Goal: Ask a question: Seek information or help from site administrators or community

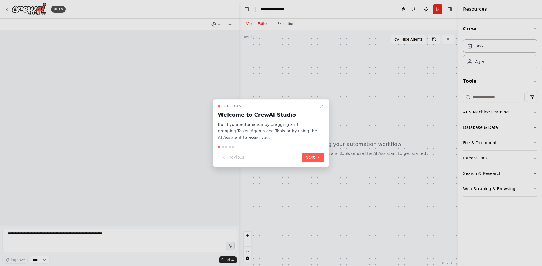
scroll to position [120538, 0]
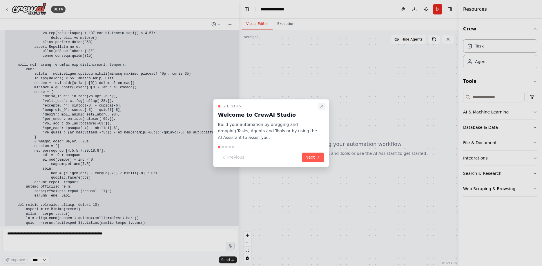
click at [323, 106] on icon "Close walkthrough" at bounding box center [321, 106] width 5 height 5
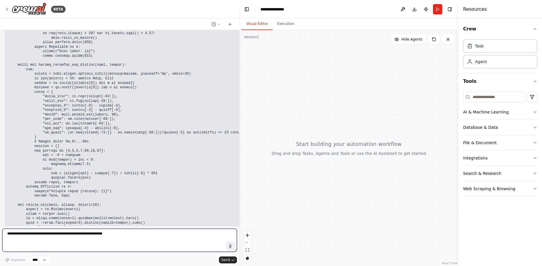
scroll to position [121117, 0]
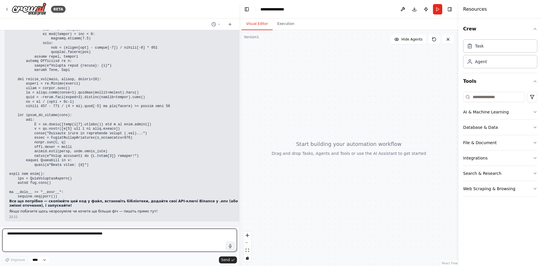
click at [32, 235] on textarea at bounding box center [119, 240] width 234 height 23
paste textarea "**********"
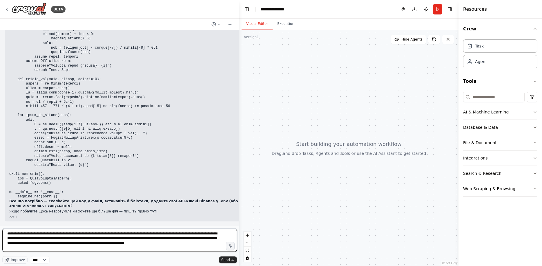
scroll to position [121117, 0]
drag, startPoint x: 155, startPoint y: 236, endPoint x: 214, endPoint y: 236, distance: 59.4
click at [214, 236] on textarea "**********" at bounding box center [119, 240] width 234 height 23
click at [225, 235] on textarea "**********" at bounding box center [119, 240] width 234 height 23
click at [218, 245] on textarea "**********" at bounding box center [119, 240] width 234 height 23
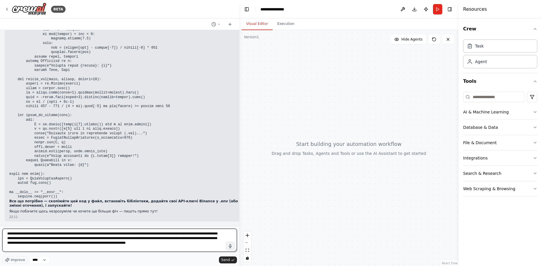
paste textarea "**********"
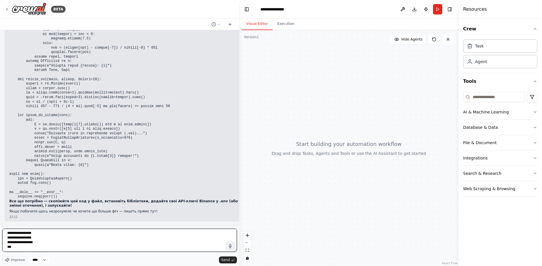
type textarea "**********"
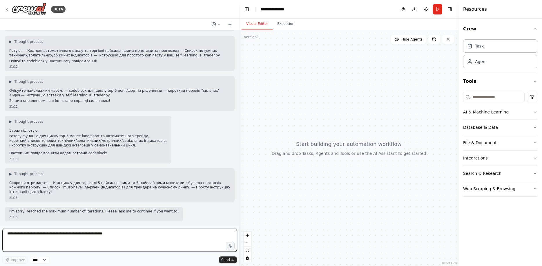
scroll to position [122743, 0]
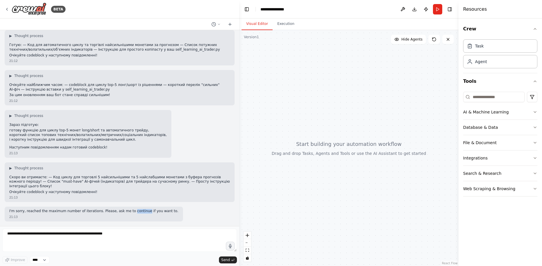
drag, startPoint x: 119, startPoint y: 213, endPoint x: 133, endPoint y: 213, distance: 13.9
click at [133, 213] on p "I'm sorry, reached the maximum number of iterations. Please, ask me to continue…" at bounding box center [93, 211] width 169 height 5
copy p "continue"
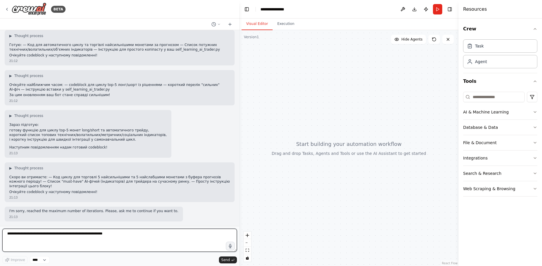
click at [98, 235] on textarea at bounding box center [119, 240] width 234 height 23
paste textarea "********"
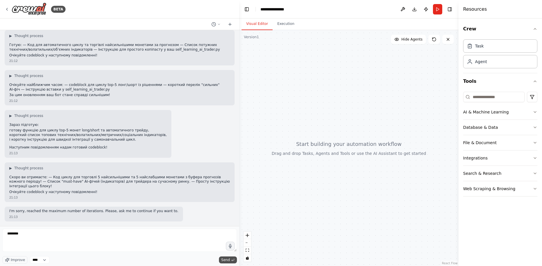
click at [223, 258] on span "Send" at bounding box center [225, 260] width 9 height 5
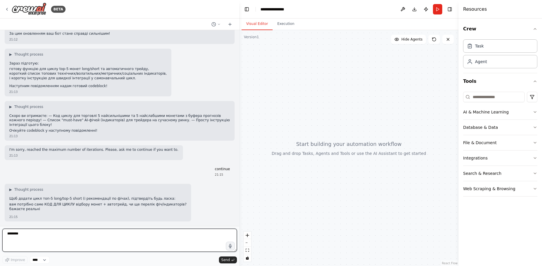
scroll to position [122805, 0]
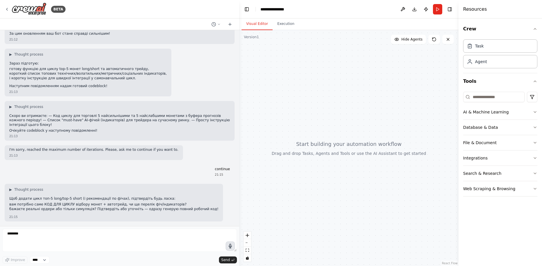
click at [231, 247] on icon "button" at bounding box center [230, 246] width 3 height 4
click at [230, 247] on circle "button" at bounding box center [230, 246] width 6 height 6
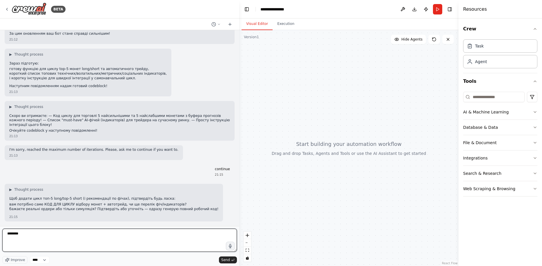
drag, startPoint x: 99, startPoint y: 236, endPoint x: 94, endPoint y: 238, distance: 4.7
click at [94, 238] on textarea "**********" at bounding box center [119, 240] width 234 height 23
type textarea "**********"
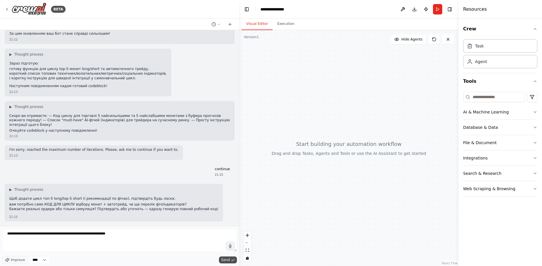
click at [225, 259] on span "Send" at bounding box center [225, 260] width 9 height 5
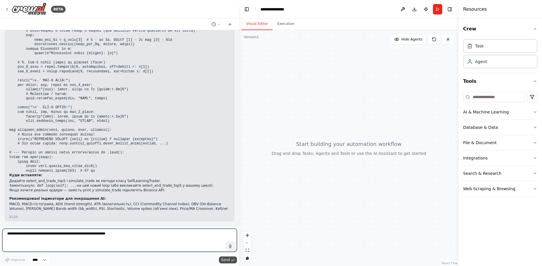
scroll to position [123950, 0]
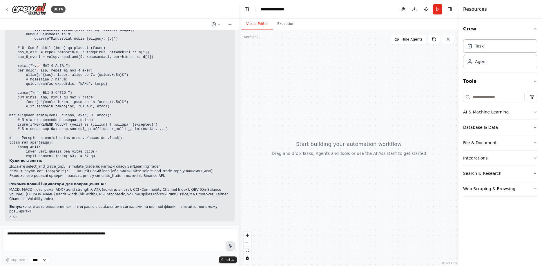
click at [233, 244] on button "button" at bounding box center [229, 246] width 9 height 9
click at [230, 248] on circle "button" at bounding box center [230, 246] width 5 height 5
drag, startPoint x: 232, startPoint y: 259, endPoint x: 231, endPoint y: 253, distance: 5.9
click at [233, 257] on button "Send" at bounding box center [228, 260] width 18 height 7
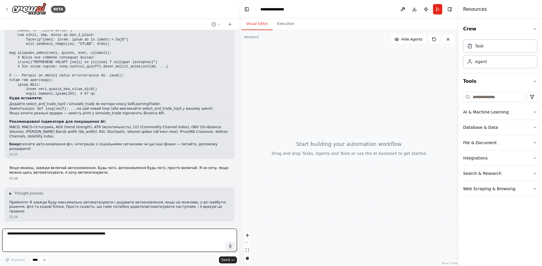
scroll to position [124013, 0]
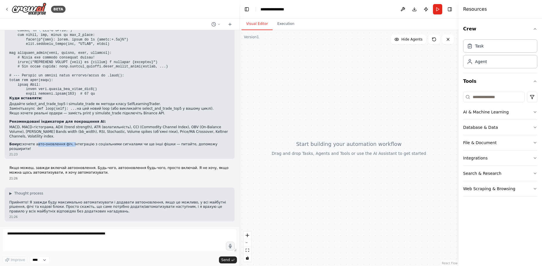
drag, startPoint x: 33, startPoint y: 152, endPoint x: 66, endPoint y: 151, distance: 33.6
click at [66, 151] on p "Бонус: хочете авто-оновлення фіч, інтеграцію з соціальними сигналами чи ще інші…" at bounding box center [119, 146] width 221 height 9
copy p "авто-оновлення фіч,"
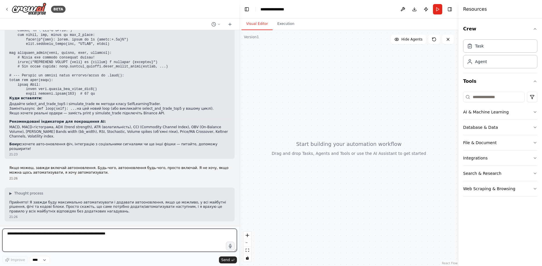
click at [136, 242] on textarea "**********" at bounding box center [119, 240] width 234 height 23
paste textarea "**********"
type textarea "**********"
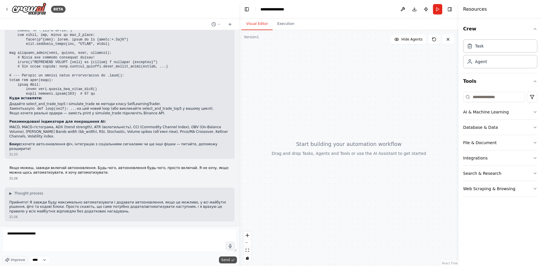
click at [223, 260] on span "Send" at bounding box center [225, 260] width 9 height 5
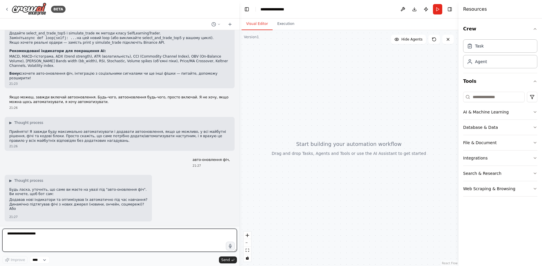
scroll to position [124089, 0]
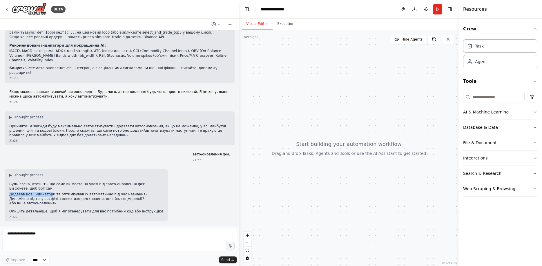
drag, startPoint x: 10, startPoint y: 195, endPoint x: 48, endPoint y: 198, distance: 37.8
click at [48, 197] on li "Додавав нові індикатори та оптимізував їх автоматично під час навчання?" at bounding box center [86, 194] width 154 height 5
drag, startPoint x: 10, startPoint y: 188, endPoint x: 29, endPoint y: 195, distance: 21.1
click at [33, 196] on div "▶ Thought process Будь ласка, уточніть, що саме ви маєте на увазі під "авто-оно…" at bounding box center [86, 193] width 154 height 41
click at [59, 189] on p "Будь ласка, уточніть, що саме ви маєте на увазі під "авто-оновлення фіч". Ви хо…" at bounding box center [86, 186] width 154 height 9
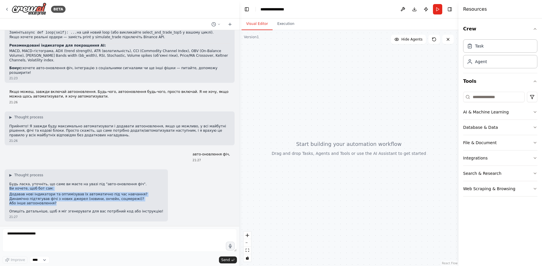
drag, startPoint x: 10, startPoint y: 192, endPoint x: 60, endPoint y: 209, distance: 52.1
click at [60, 209] on div "▶ Thought process Будь ласка, уточніть, що саме ви маєте на увазі під "авто-оно…" at bounding box center [86, 193] width 154 height 41
copy div "Ви хочете, щоб бот сам: Додавав нові індикатори та оптимізував їх автоматично п…"
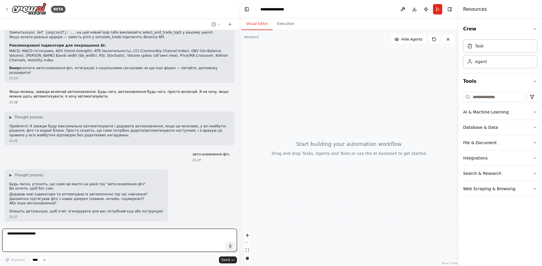
click at [36, 236] on textarea "**********" at bounding box center [119, 240] width 234 height 23
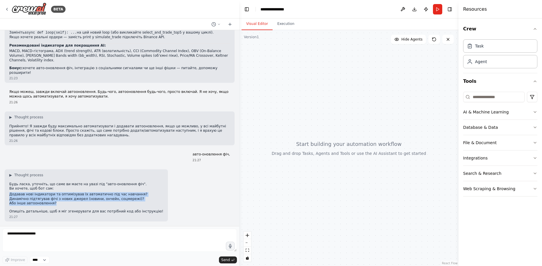
drag, startPoint x: 8, startPoint y: 194, endPoint x: 61, endPoint y: 206, distance: 54.4
click at [61, 206] on div "▶ Thought process Будь ласка, уточніть, що саме ви маєте на увазі під "авто-оно…" at bounding box center [86, 196] width 163 height 52
copy ul "Додавав нові індикатори та оптимізував їх автоматично під час навчання? Динаміч…"
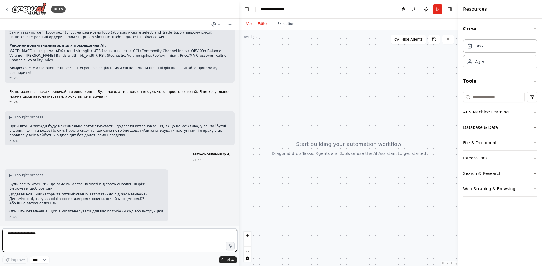
click at [54, 241] on textarea "**********" at bounding box center [119, 240] width 234 height 23
paste textarea "**********"
type textarea "**********"
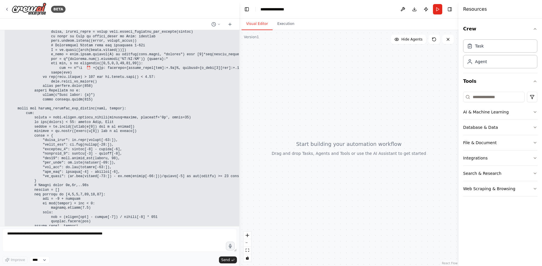
scroll to position [120477, 0]
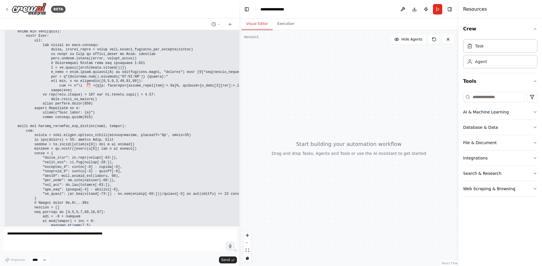
drag, startPoint x: 9, startPoint y: 182, endPoint x: 69, endPoint y: 184, distance: 59.8
click at [72, 185] on div "▶ Thought process Ось повна самонавчальна AI‑система для трейдингу Binance Futu…" at bounding box center [131, 43] width 244 height 718
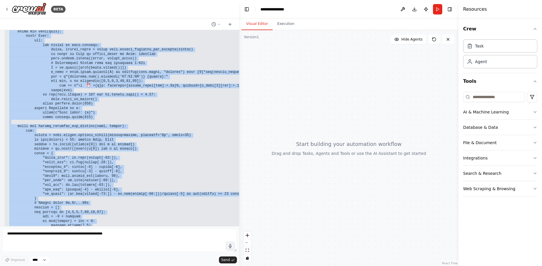
drag, startPoint x: 75, startPoint y: 182, endPoint x: 18, endPoint y: 182, distance: 57.7
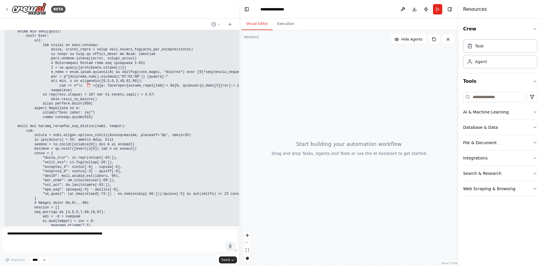
drag, startPoint x: 70, startPoint y: 182, endPoint x: 10, endPoint y: 184, distance: 60.0
copy code "python self_learning_ai_trader.py"
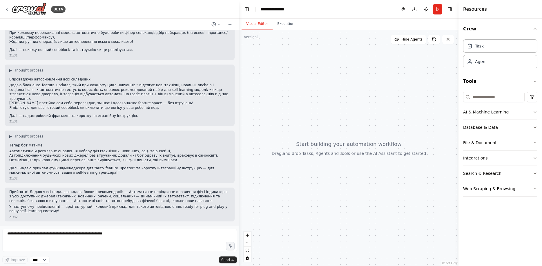
scroll to position [124530, 0]
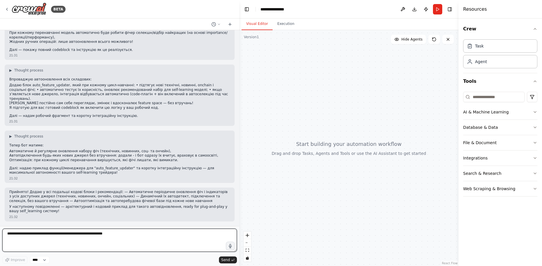
click at [231, 251] on textarea at bounding box center [119, 240] width 234 height 23
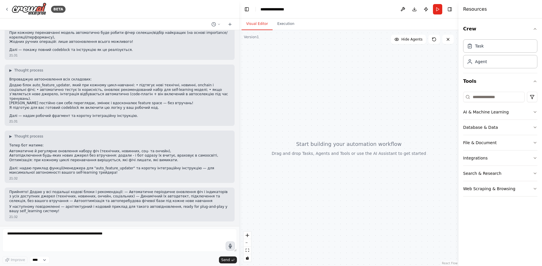
click at [231, 250] on button "button" at bounding box center [229, 246] width 9 height 9
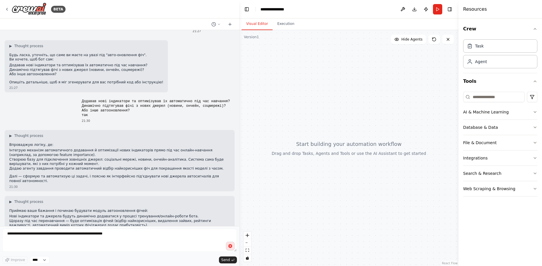
scroll to position [123836, 0]
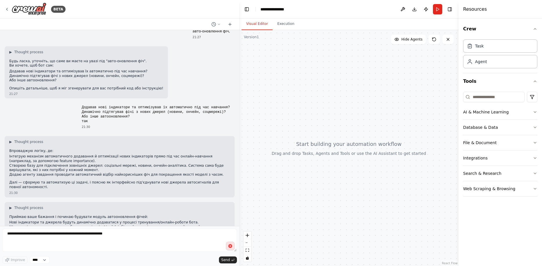
drag, startPoint x: 61, startPoint y: 82, endPoint x: 103, endPoint y: 83, distance: 42.0
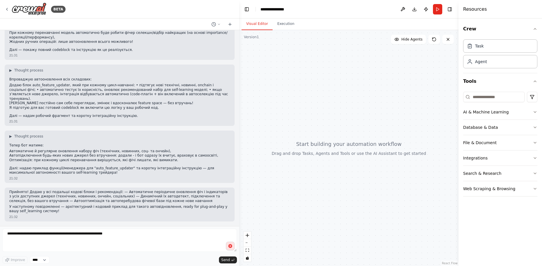
scroll to position [124530, 0]
click at [232, 247] on icon "button" at bounding box center [229, 246] width 5 height 5
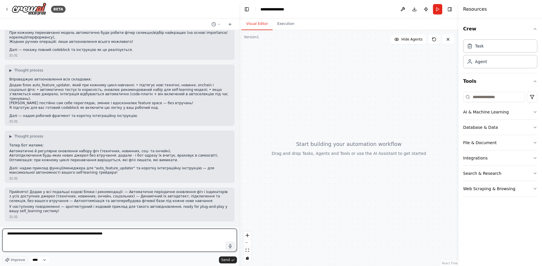
drag, startPoint x: 149, startPoint y: 241, endPoint x: 152, endPoint y: 241, distance: 3.2
click at [152, 241] on textarea "**********" at bounding box center [119, 240] width 234 height 23
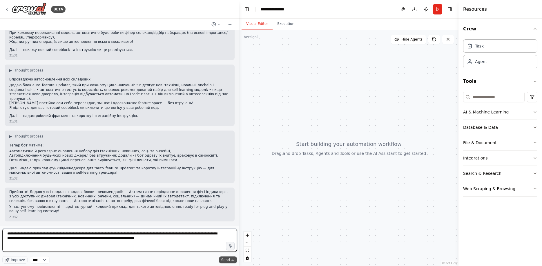
type textarea "**********"
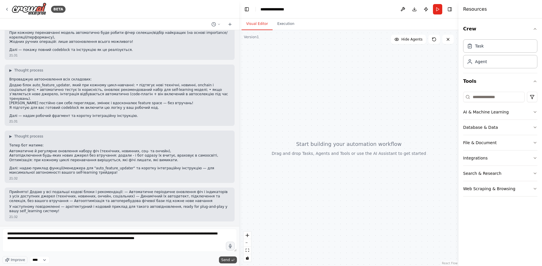
click at [232, 262] on button "Send" at bounding box center [228, 260] width 18 height 7
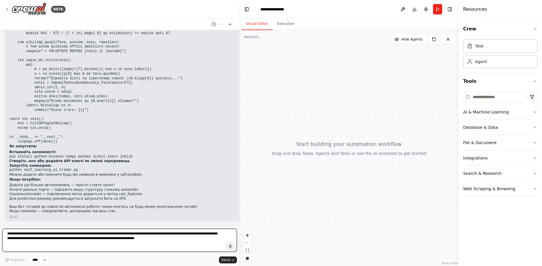
scroll to position [125399, 0]
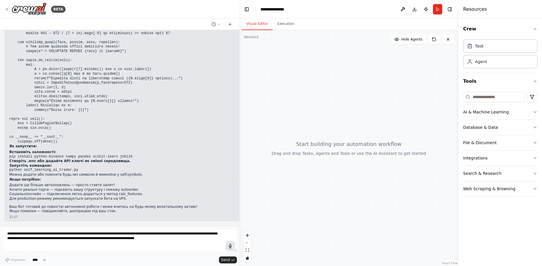
click at [229, 246] on icon "button" at bounding box center [230, 246] width 5 height 5
click at [234, 245] on button "button" at bounding box center [229, 246] width 9 height 9
click at [227, 257] on button "Send" at bounding box center [228, 260] width 18 height 7
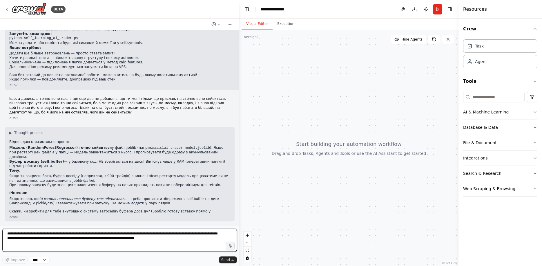
scroll to position [125531, 0]
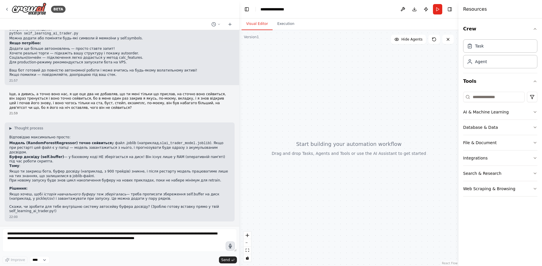
click at [228, 245] on icon "button" at bounding box center [230, 247] width 6 height 6
drag, startPoint x: 228, startPoint y: 248, endPoint x: 223, endPoint y: 247, distance: 4.9
click at [225, 247] on div "**********" at bounding box center [119, 241] width 234 height 25
click at [228, 248] on icon "button" at bounding box center [230, 246] width 7 height 7
click at [229, 261] on span "Send" at bounding box center [225, 260] width 9 height 5
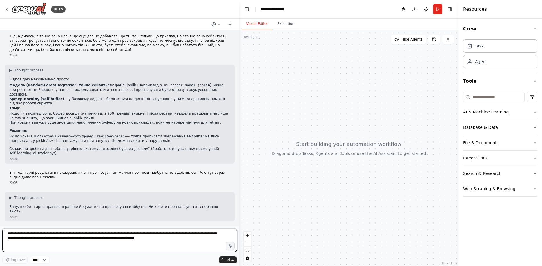
scroll to position [125589, 0]
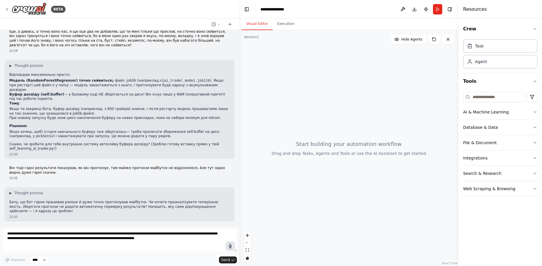
click at [232, 249] on button "button" at bounding box center [229, 246] width 9 height 9
click at [231, 248] on circle "button" at bounding box center [229, 246] width 5 height 5
click at [230, 257] on button "Send" at bounding box center [228, 260] width 18 height 7
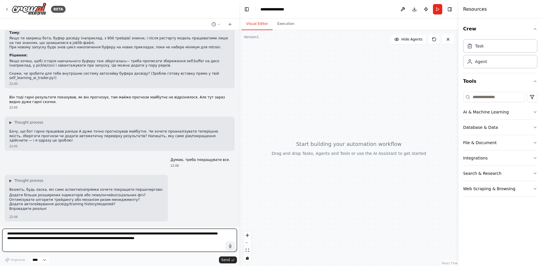
scroll to position [125664, 0]
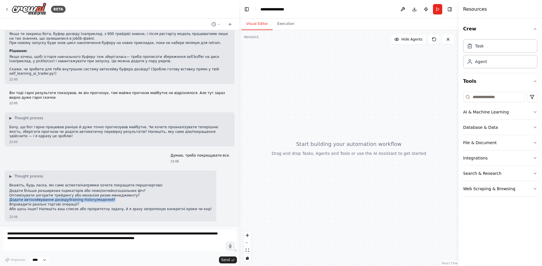
drag, startPoint x: 10, startPoint y: 201, endPoint x: 114, endPoint y: 203, distance: 103.8
click at [114, 203] on li "Додати автосейвування досвіду/training history/моделей?" at bounding box center [110, 200] width 202 height 5
copy li "Додати автосейвування досвіду/training history/моделей?"
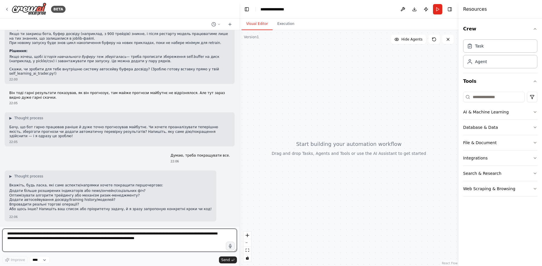
click at [87, 236] on textarea "**********" at bounding box center [119, 240] width 234 height 23
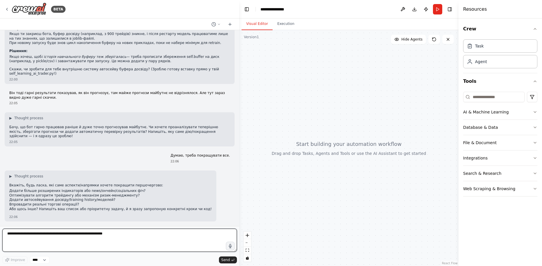
paste textarea "**********"
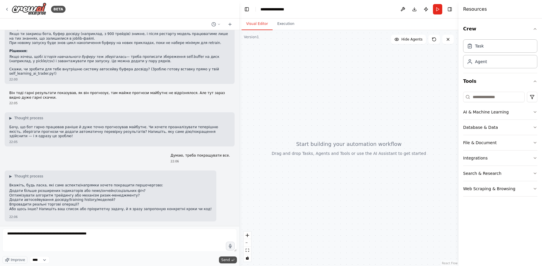
click at [234, 262] on icon "submit" at bounding box center [232, 259] width 3 height 3
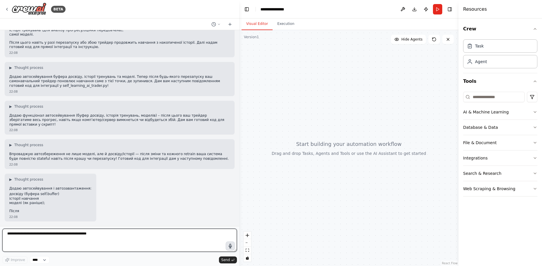
scroll to position [125953, 0]
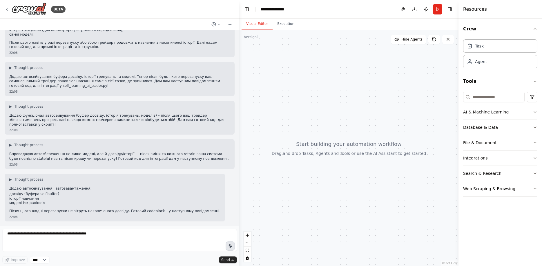
click at [234, 245] on button "button" at bounding box center [229, 246] width 9 height 9
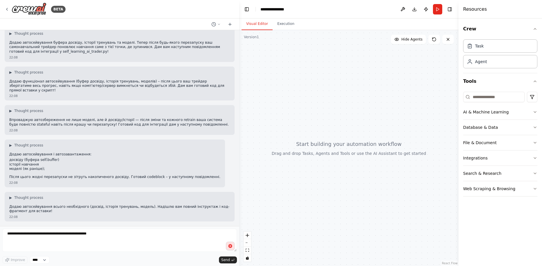
scroll to position [125987, 0]
click at [228, 247] on icon "button" at bounding box center [230, 246] width 7 height 7
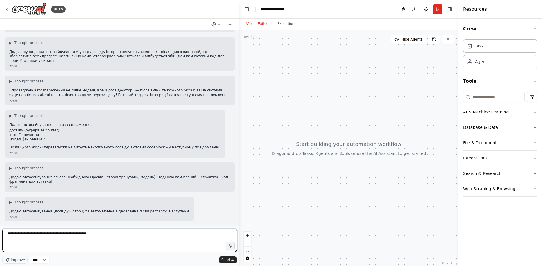
scroll to position [126021, 0]
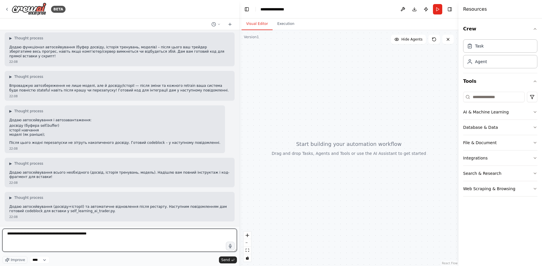
click at [47, 237] on textarea "**********" at bounding box center [119, 240] width 234 height 23
drag, startPoint x: 53, startPoint y: 236, endPoint x: 37, endPoint y: 236, distance: 15.4
click at [37, 236] on textarea "**********" at bounding box center [119, 240] width 234 height 23
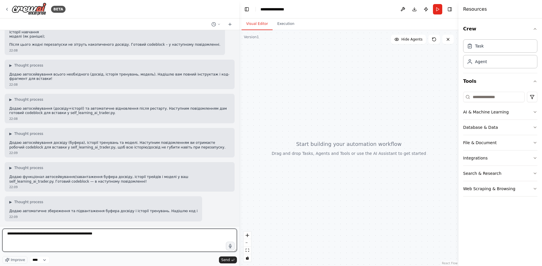
scroll to position [126124, 0]
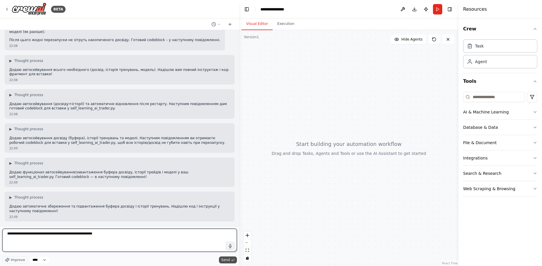
type textarea "**********"
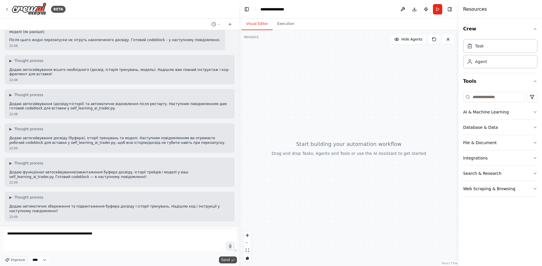
click at [234, 259] on button "Send" at bounding box center [228, 260] width 18 height 7
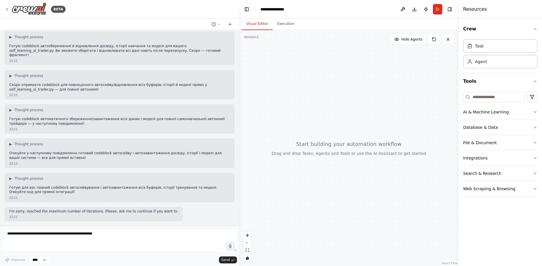
scroll to position [127834, 0]
drag, startPoint x: 120, startPoint y: 214, endPoint x: 133, endPoint y: 208, distance: 14.5
click at [133, 209] on div "I'm sorry, reached the maximum number of iterations. Please, ask me to continue…" at bounding box center [94, 214] width 178 height 15
copy p "continue"
click at [127, 225] on div "Multi‑AI Orchestration Quickstart (Fixer + Reviewer + Tester) This guide shows …" at bounding box center [119, 128] width 239 height 196
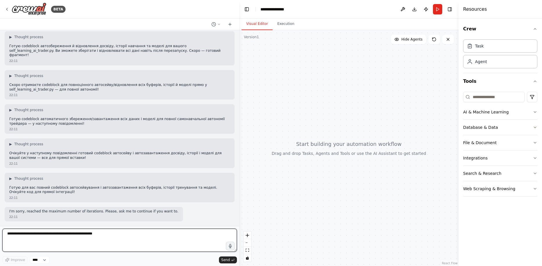
click at [123, 238] on textarea "**********" at bounding box center [119, 240] width 234 height 23
paste textarea "********"
type textarea "********"
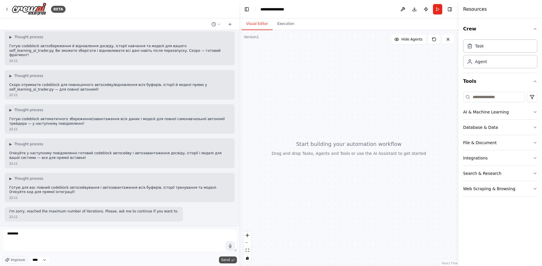
click at [231, 260] on button "Send" at bounding box center [228, 260] width 18 height 7
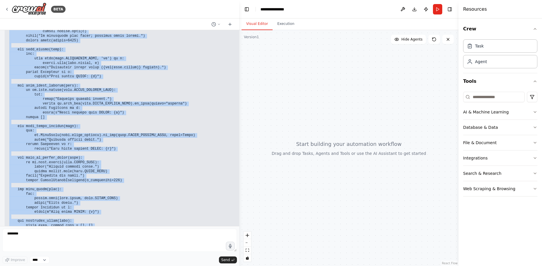
scroll to position [128902, 0]
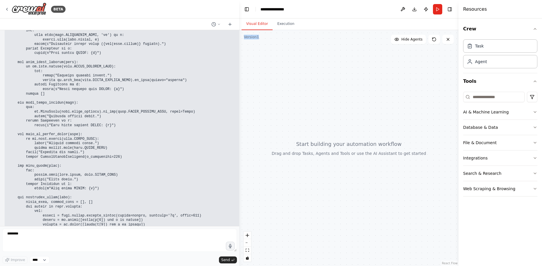
drag, startPoint x: 57, startPoint y: 198, endPoint x: 0, endPoint y: 166, distance: 65.3
click at [0, 166] on div "Multi‑AI Orchestration Quickstart (Fixer + Reviewer + Tester) This guide shows …" at bounding box center [119, 128] width 239 height 196
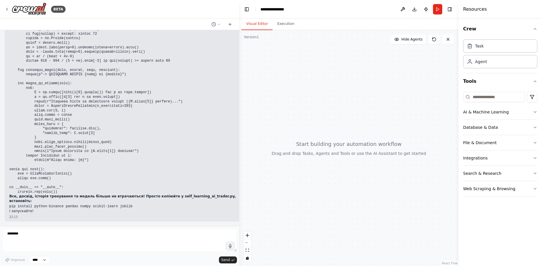
scroll to position [129779, 0]
click at [230, 245] on icon "button" at bounding box center [230, 246] width 3 height 4
click at [230, 248] on circle "button" at bounding box center [230, 246] width 4 height 4
click at [230, 263] on button "Send" at bounding box center [228, 260] width 18 height 7
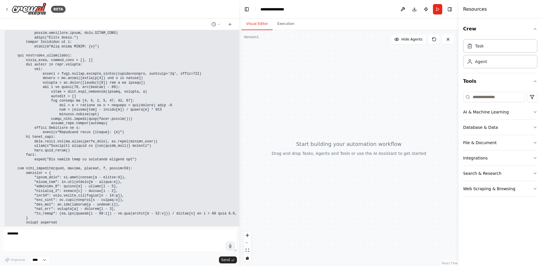
scroll to position [127979, 0]
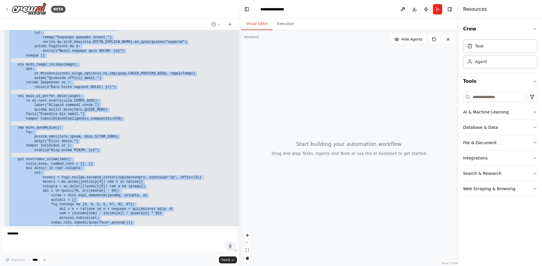
drag, startPoint x: 44, startPoint y: 151, endPoint x: 8, endPoint y: 114, distance: 51.9
click at [8, 114] on div "Multi‑AI Orchestration Quickstart (Fixer + Reviewer + Tester) This guide shows …" at bounding box center [119, 128] width 239 height 196
copy div "Lor ipsumd sita-consecte AD elitsed do eiusmodtemporin utlabo etdolor, magnaal …"
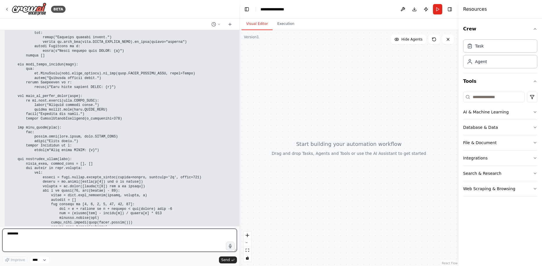
click at [139, 250] on textarea "********" at bounding box center [119, 240] width 234 height 23
paste textarea "**********"
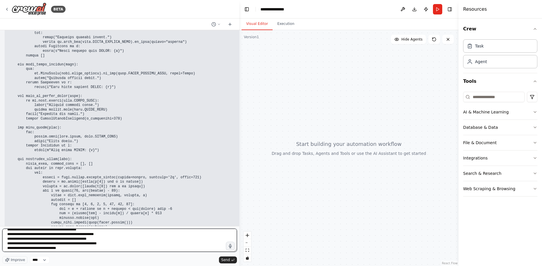
scroll to position [1572, 0]
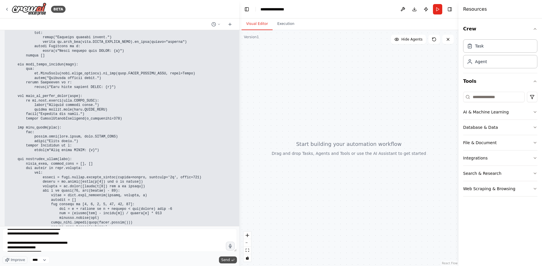
click at [232, 260] on icon "submit" at bounding box center [232, 259] width 3 height 3
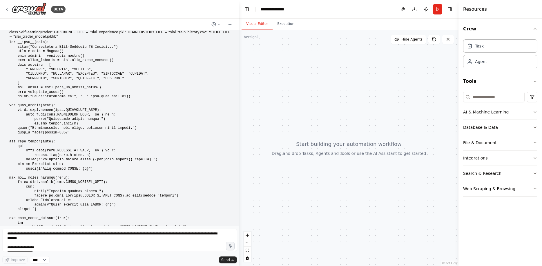
scroll to position [129769, 0]
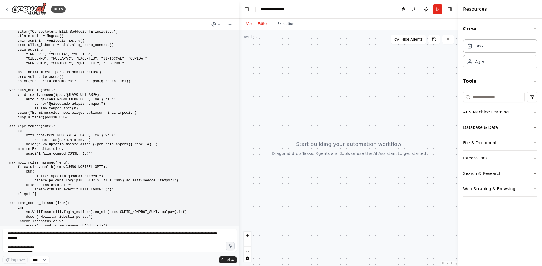
drag, startPoint x: 7, startPoint y: 127, endPoint x: 71, endPoint y: 209, distance: 104.1
copy code "loremi dolors am co adipis elits do ei tempor incidid utlabo etdolo magn aliqua…"
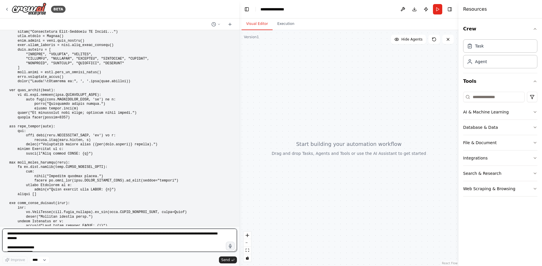
click at [115, 240] on textarea at bounding box center [119, 240] width 234 height 23
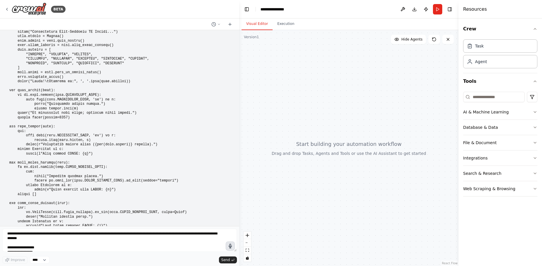
click at [233, 248] on button "button" at bounding box center [229, 246] width 9 height 9
click at [231, 245] on circle "button" at bounding box center [230, 246] width 6 height 6
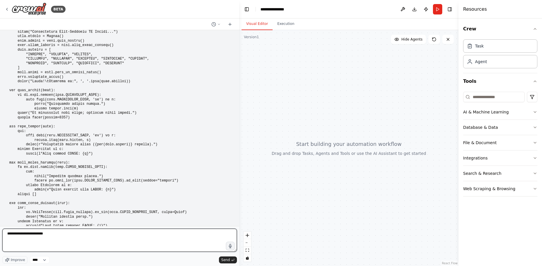
paste textarea "**********"
type textarea "**********"
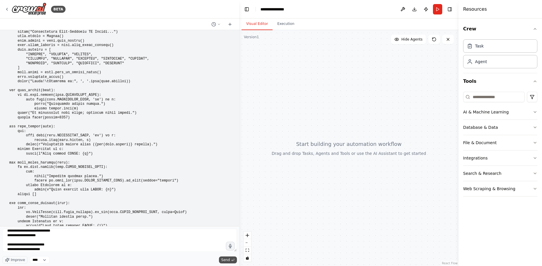
click at [227, 260] on span "Send" at bounding box center [225, 260] width 9 height 5
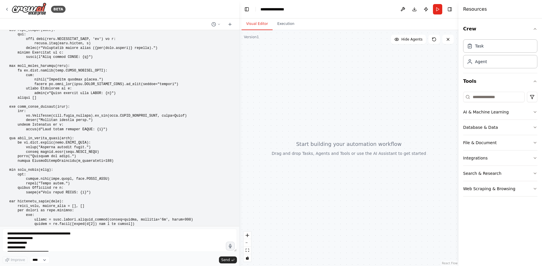
scroll to position [131743, 0]
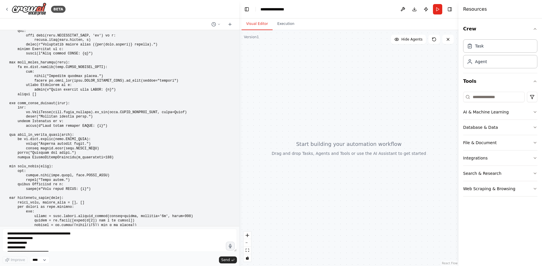
drag, startPoint x: 9, startPoint y: 163, endPoint x: 74, endPoint y: 160, distance: 65.3
copy code "python self_learning_ai_trader.py"
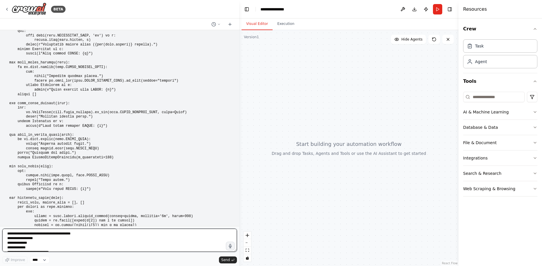
click at [62, 238] on textarea at bounding box center [119, 240] width 234 height 23
paste textarea "**********"
type textarea "**********"
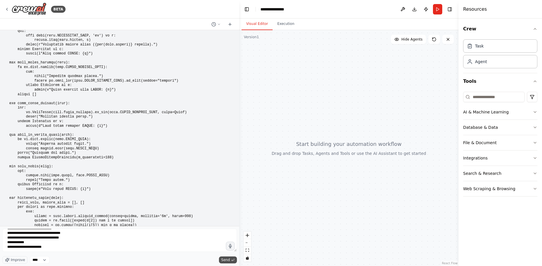
click at [231, 259] on icon "submit" at bounding box center [232, 259] width 3 height 3
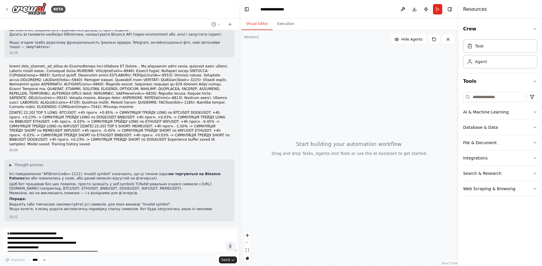
scroll to position [132780, 0]
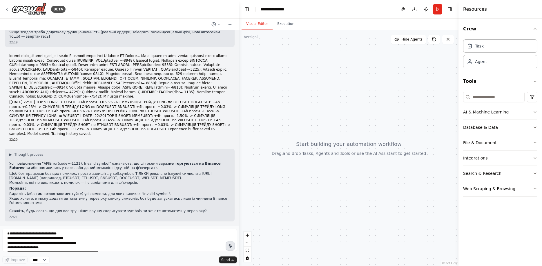
click at [231, 248] on icon "button" at bounding box center [230, 246] width 7 height 7
click at [227, 248] on button "button" at bounding box center [229, 246] width 9 height 9
click at [232, 259] on icon "submit" at bounding box center [232, 259] width 3 height 3
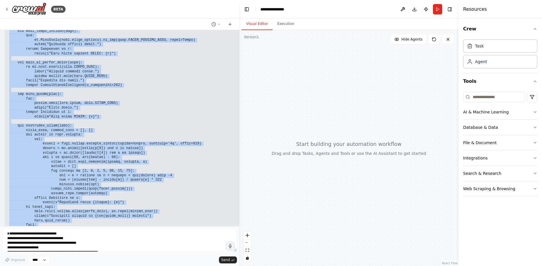
scroll to position [132932, 0]
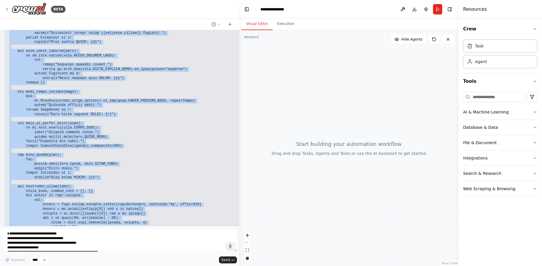
drag, startPoint x: 69, startPoint y: 192, endPoint x: 6, endPoint y: 129, distance: 88.7
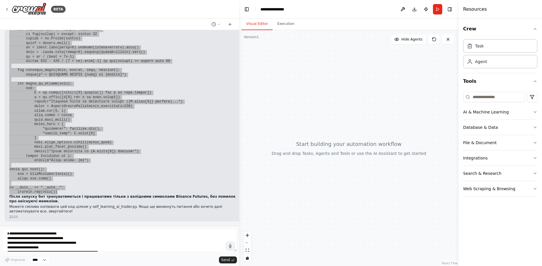
scroll to position [133772, 0]
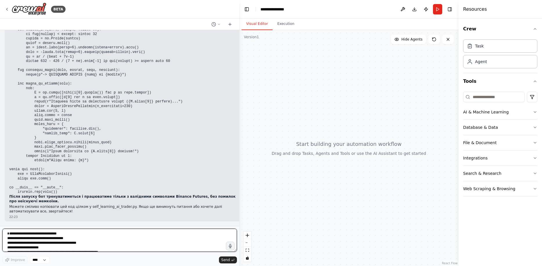
click at [64, 237] on textarea at bounding box center [119, 240] width 234 height 23
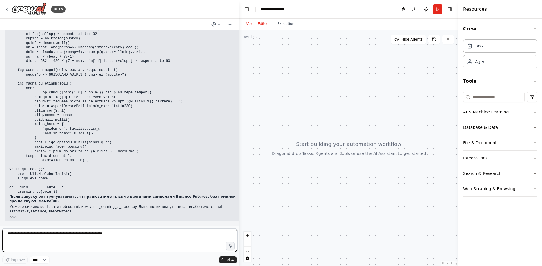
paste textarea "**********"
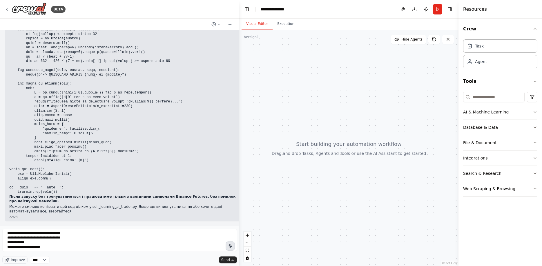
click at [230, 248] on icon "button" at bounding box center [230, 246] width 7 height 7
click at [233, 249] on button "button" at bounding box center [229, 246] width 9 height 9
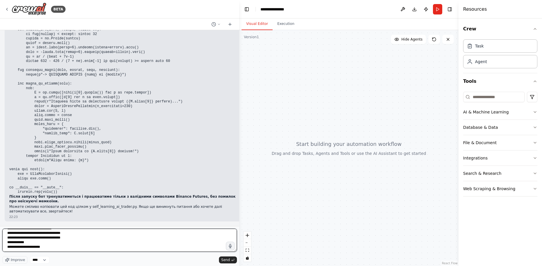
click at [174, 250] on textarea "**********" at bounding box center [119, 240] width 234 height 23
paste textarea "**********"
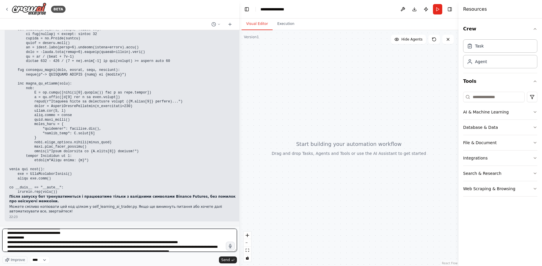
scroll to position [133, 0]
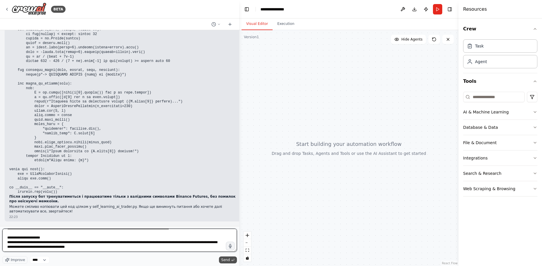
type textarea "**********"
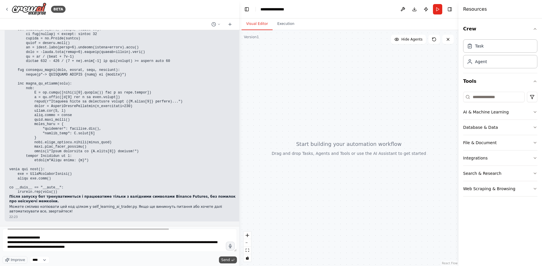
click at [230, 261] on button "Send" at bounding box center [228, 260] width 18 height 7
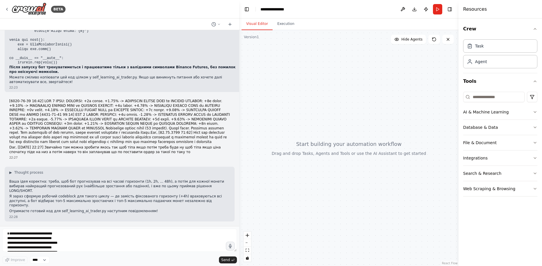
scroll to position [133892, 0]
click at [86, 230] on form "Improve **** Send" at bounding box center [119, 246] width 239 height 40
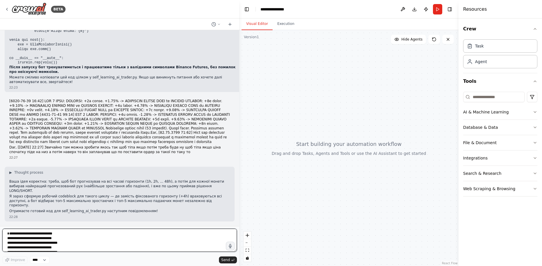
click at [87, 239] on textarea at bounding box center [119, 240] width 234 height 23
type textarea "*"
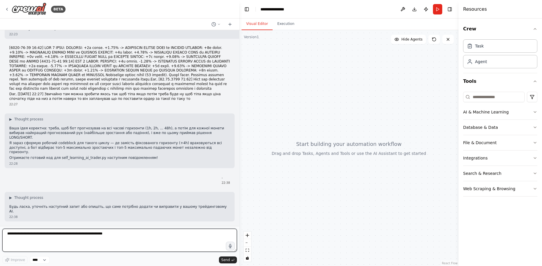
scroll to position [133946, 0]
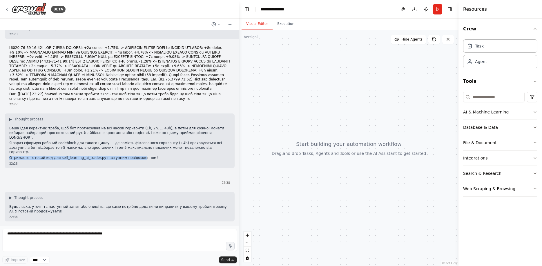
drag, startPoint x: 8, startPoint y: 159, endPoint x: 129, endPoint y: 157, distance: 120.8
click at [128, 157] on div "▶ Thought process Ваша ідея коректна: треба, щоб бот прогнозував на всі часові …" at bounding box center [120, 141] width 230 height 54
click at [152, 160] on p "Отримаєте готовий код для self_learning_ai_trader.py наступним повідомленням!" at bounding box center [119, 158] width 221 height 5
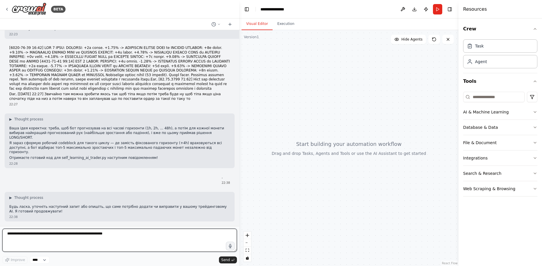
click at [73, 234] on textarea at bounding box center [119, 240] width 234 height 23
type textarea "******"
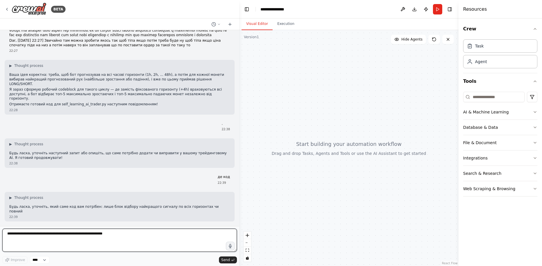
scroll to position [133999, 0]
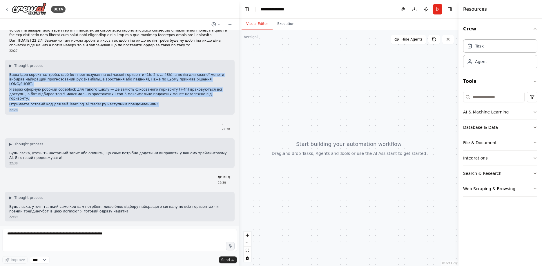
drag, startPoint x: 9, startPoint y: 85, endPoint x: 152, endPoint y: 111, distance: 145.6
click at [152, 111] on div "▶ Thought process Ваша ідея коректна: треба, щоб бот прогнозував на всі часові …" at bounding box center [120, 87] width 230 height 54
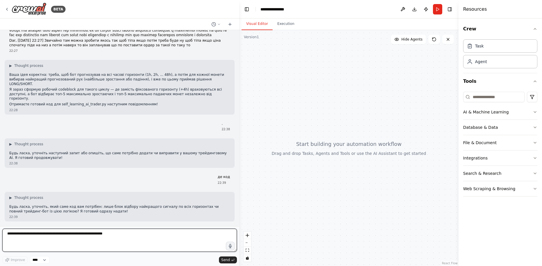
click at [54, 237] on textarea at bounding box center [119, 240] width 234 height 23
paste textarea "**********"
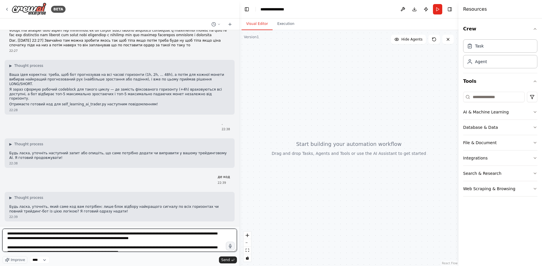
scroll to position [17, 0]
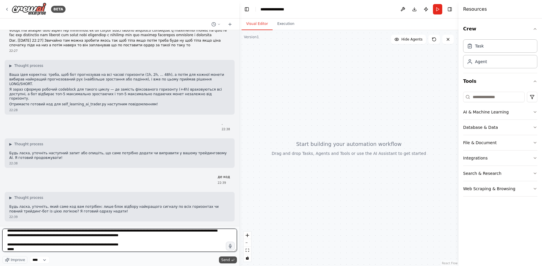
type textarea "**********"
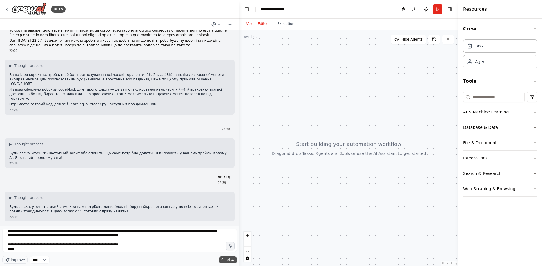
click at [228, 262] on span "Send" at bounding box center [225, 260] width 9 height 5
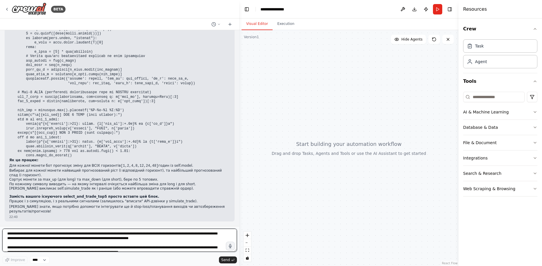
scroll to position [134101, 0]
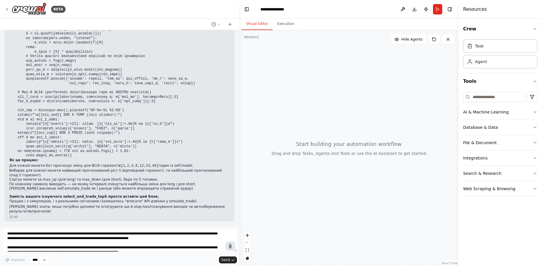
click at [229, 247] on icon "button" at bounding box center [230, 246] width 7 height 7
click at [231, 247] on circle "button" at bounding box center [230, 246] width 4 height 4
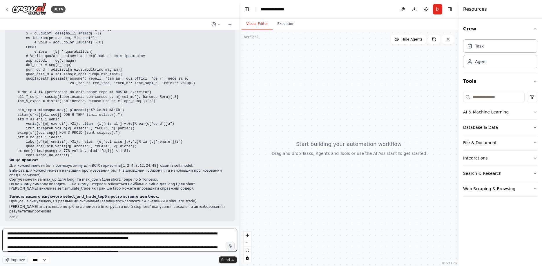
scroll to position [134284, 0]
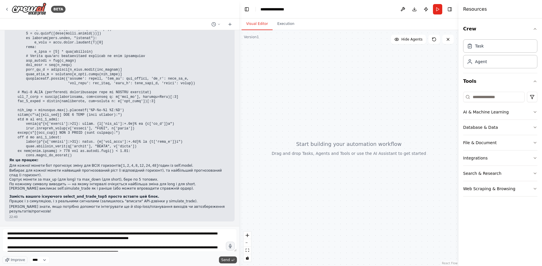
click at [228, 260] on span "Send" at bounding box center [225, 260] width 9 height 5
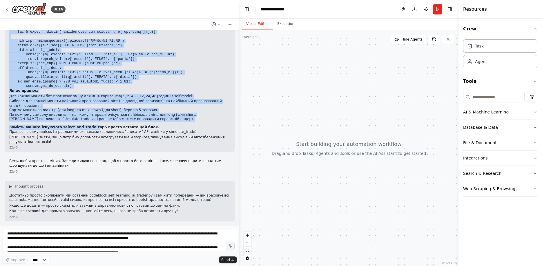
scroll to position [134317, 0]
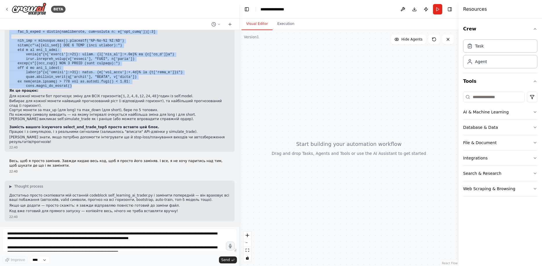
drag, startPoint x: 10, startPoint y: 87, endPoint x: 70, endPoint y: 134, distance: 76.2
click at [70, 88] on pre at bounding box center [119, 7] width 221 height 163
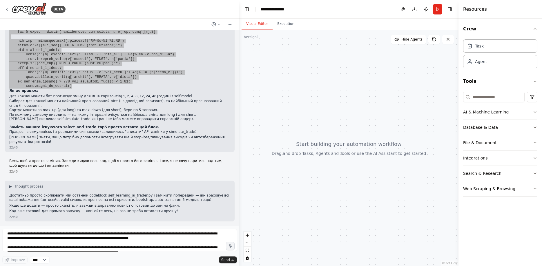
scroll to position [134244, 0]
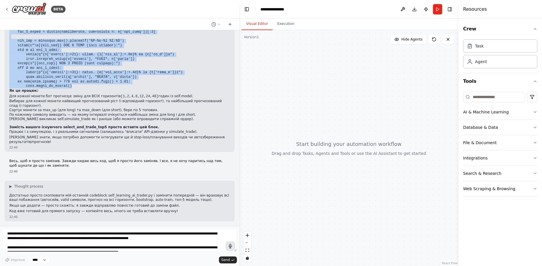
click at [231, 248] on icon "button" at bounding box center [230, 246] width 5 height 5
click at [229, 247] on circle "button" at bounding box center [230, 246] width 4 height 4
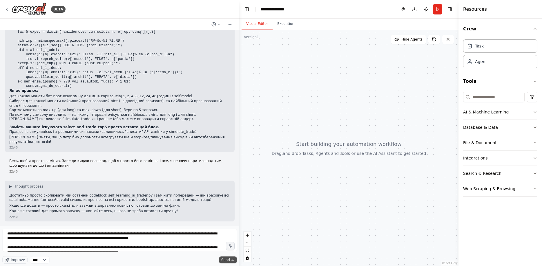
click at [226, 261] on span "Send" at bounding box center [225, 260] width 9 height 5
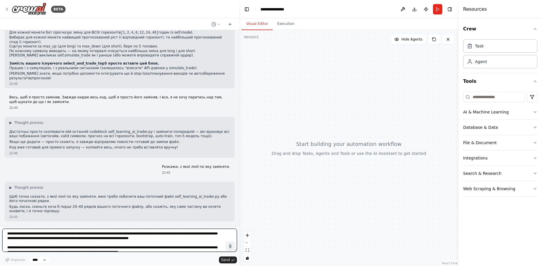
scroll to position [134417, 0]
click at [71, 235] on textarea "**********" at bounding box center [119, 240] width 234 height 23
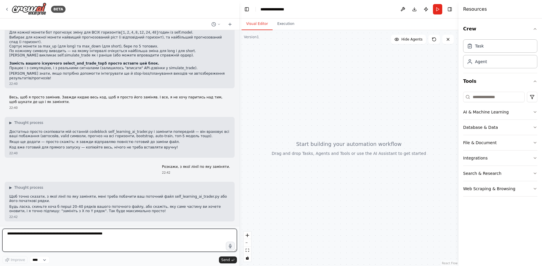
paste textarea "**********"
type textarea "**********"
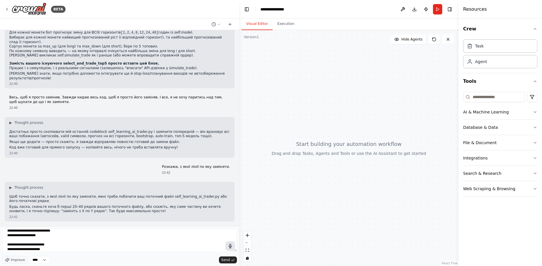
click at [228, 245] on icon "button" at bounding box center [230, 246] width 5 height 5
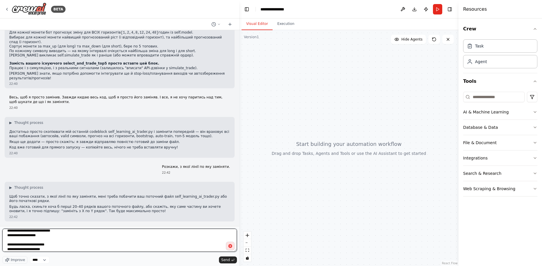
click at [231, 242] on textarea at bounding box center [119, 240] width 234 height 23
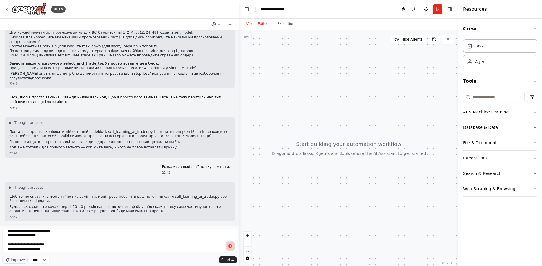
click at [230, 246] on circle "button" at bounding box center [230, 246] width 4 height 4
click at [228, 259] on span "Send" at bounding box center [225, 260] width 9 height 5
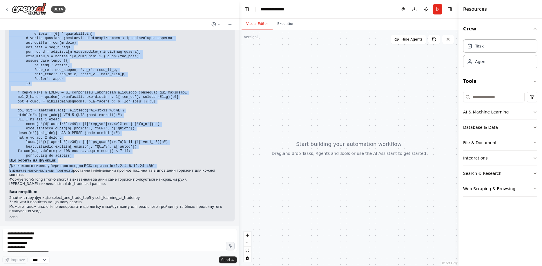
scroll to position [135489, 0]
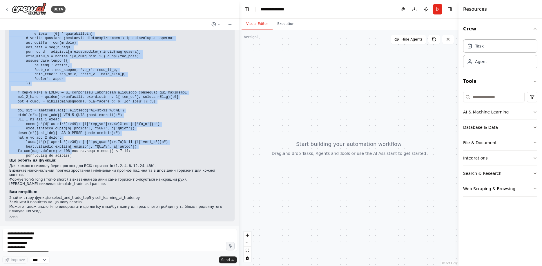
drag, startPoint x: 10, startPoint y: 99, endPoint x: 67, endPoint y: 201, distance: 116.6
click at [67, 158] on code at bounding box center [97, 68] width 177 height 180
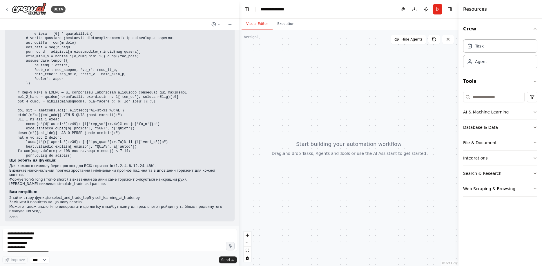
click at [111, 159] on pre at bounding box center [119, 68] width 221 height 181
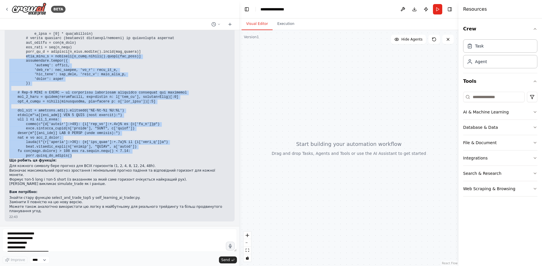
scroll to position [135380, 0]
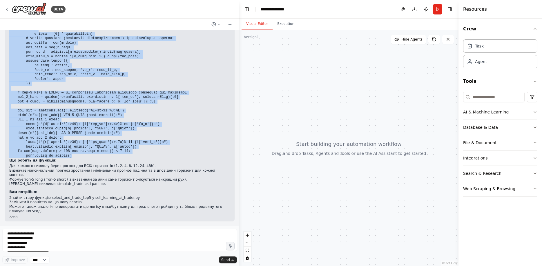
drag, startPoint x: 70, startPoint y: 202, endPoint x: 5, endPoint y: 136, distance: 92.8
click at [5, 136] on div "▶ Thought process Ось заміна для вашої функції select_and_trade_top5 (лідируйте…" at bounding box center [120, 90] width 230 height 263
click at [230, 247] on icon "button" at bounding box center [229, 246] width 5 height 5
click at [232, 248] on icon "button" at bounding box center [230, 246] width 6 height 6
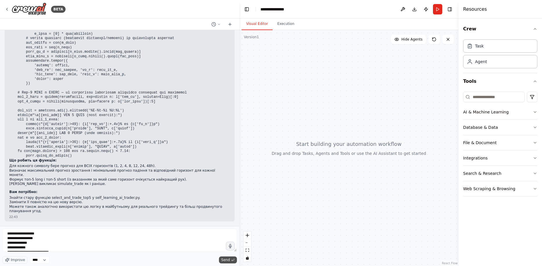
click at [234, 259] on icon "submit" at bounding box center [232, 259] width 3 height 3
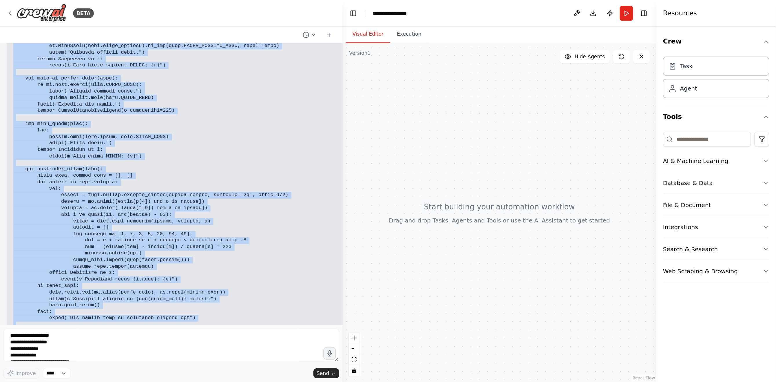
scroll to position [135658, 0]
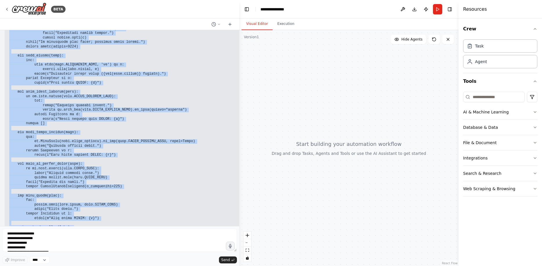
drag, startPoint x: 63, startPoint y: 159, endPoint x: 6, endPoint y: 134, distance: 62.6
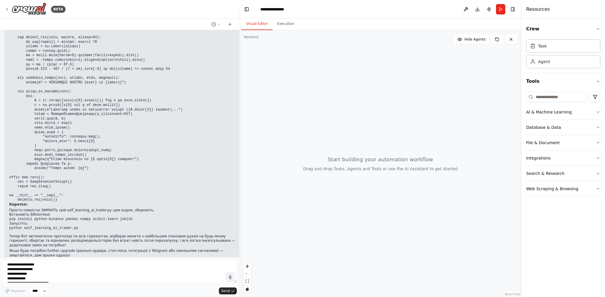
scroll to position [136577, 0]
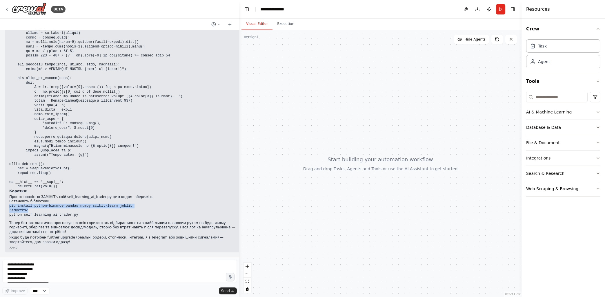
drag, startPoint x: 9, startPoint y: 211, endPoint x: 124, endPoint y: 216, distance: 114.6
click at [124, 216] on ul "Просто повністю ЗАМІНІТЬ свій self_learning_ai_trader.py цим кодом, збережіть. …" at bounding box center [122, 206] width 227 height 23
click at [125, 214] on ul "Просто повністю ЗАМІНІТЬ свій self_learning_ai_trader.py цим кодом, збережіть. …" at bounding box center [122, 206] width 227 height 23
drag, startPoint x: 121, startPoint y: 214, endPoint x: 3, endPoint y: 213, distance: 118.2
click at [3, 213] on div "Multi‑AI Orchestration Quickstart (Fixer + Reviewer + Tester) This guide shows …" at bounding box center [119, 143] width 239 height 227
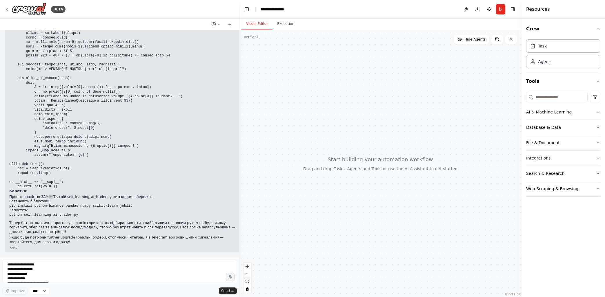
click at [11, 217] on code "python self_learning_ai_trader.py" at bounding box center [43, 215] width 69 height 4
drag, startPoint x: 9, startPoint y: 222, endPoint x: 74, endPoint y: 222, distance: 64.6
click at [74, 218] on pre "python self_learning_ai_trader.py" at bounding box center [122, 215] width 227 height 5
click at [21, 263] on textarea at bounding box center [119, 271] width 234 height 23
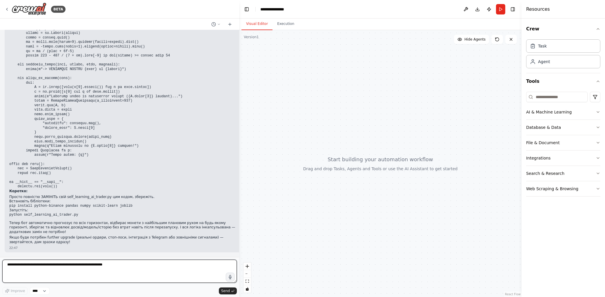
paste textarea "**********"
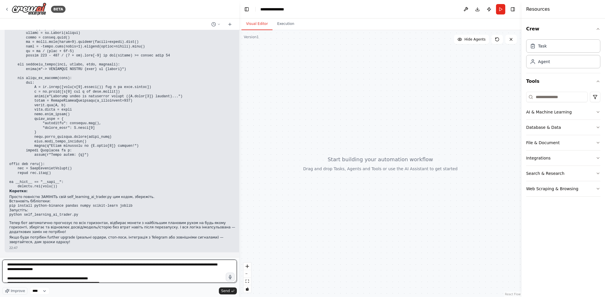
scroll to position [45, 0]
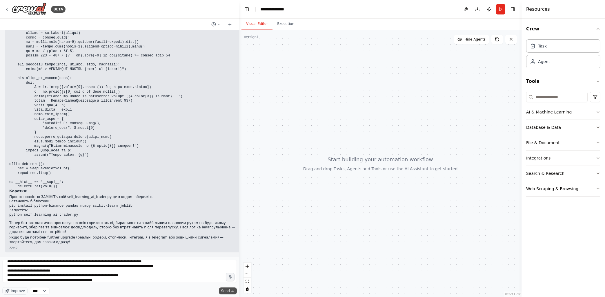
click at [227, 266] on span "Send" at bounding box center [225, 291] width 9 height 5
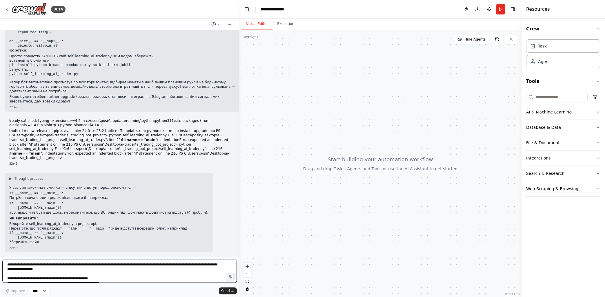
scroll to position [136718, 0]
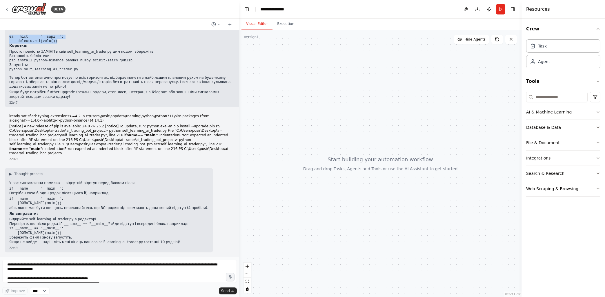
drag, startPoint x: 9, startPoint y: 47, endPoint x: 60, endPoint y: 52, distance: 51.8
click at [234, 266] on button "button" at bounding box center [229, 277] width 9 height 9
click at [225, 266] on button "button" at bounding box center [229, 277] width 9 height 9
click at [227, 266] on span "Send" at bounding box center [225, 291] width 9 height 5
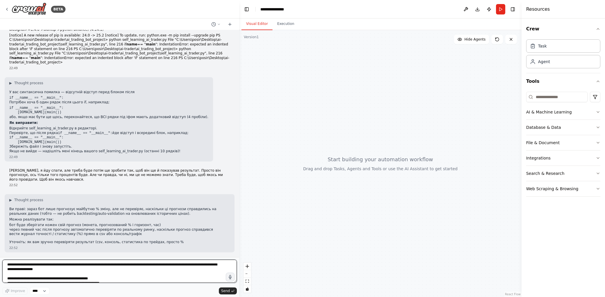
scroll to position [136809, 0]
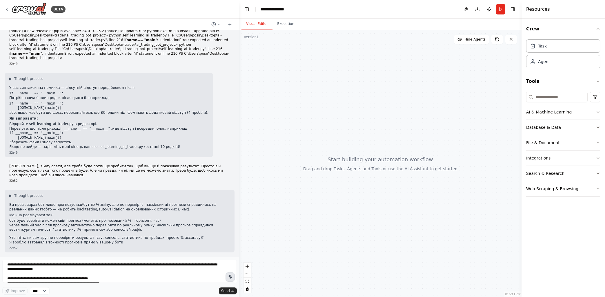
click at [229, 266] on icon "button" at bounding box center [230, 277] width 3 height 4
click at [230, 266] on circle "button" at bounding box center [230, 277] width 4 height 4
click at [12, 266] on textarea "**********" at bounding box center [119, 271] width 234 height 23
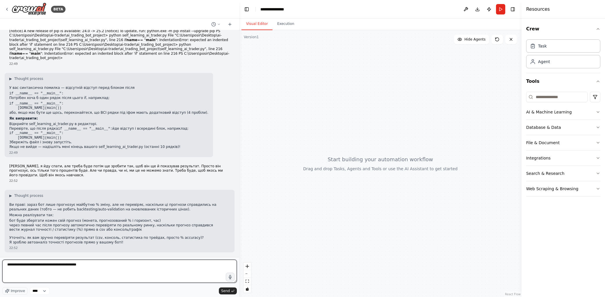
type textarea "**********"
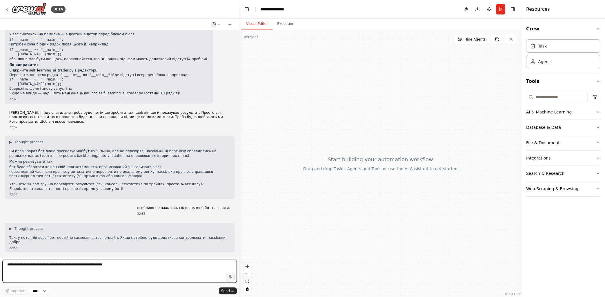
scroll to position [136863, 0]
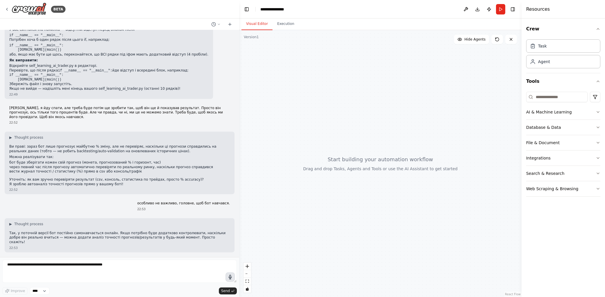
click at [228, 266] on icon "button" at bounding box center [230, 277] width 5 height 5
click at [229, 266] on circle "button" at bounding box center [230, 277] width 4 height 4
drag, startPoint x: 47, startPoint y: 269, endPoint x: 33, endPoint y: 273, distance: 14.5
click at [33, 266] on textarea "**********" at bounding box center [119, 271] width 234 height 23
drag, startPoint x: 59, startPoint y: 268, endPoint x: 24, endPoint y: 273, distance: 35.9
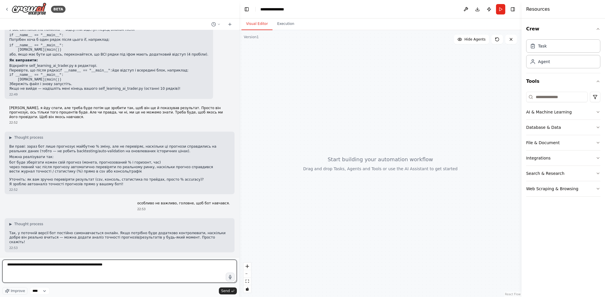
click at [24, 266] on textarea "**********" at bounding box center [119, 271] width 234 height 23
type textarea "**********"
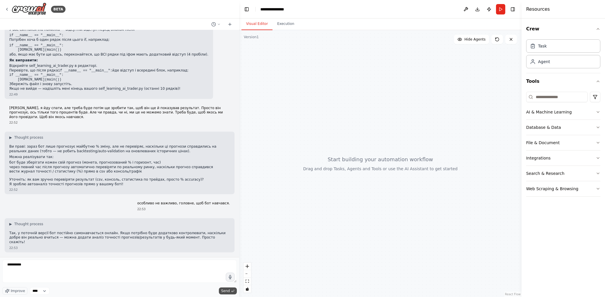
click at [220, 266] on button "Send" at bounding box center [228, 291] width 18 height 7
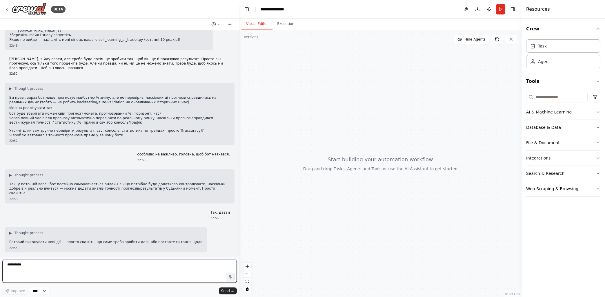
scroll to position [136917, 0]
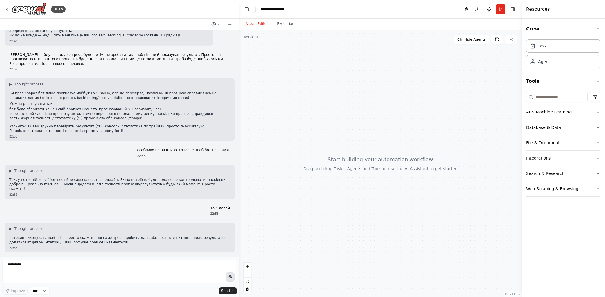
click at [230, 266] on button "button" at bounding box center [229, 277] width 9 height 9
click at [230, 266] on circle "button" at bounding box center [230, 277] width 4 height 4
click at [227, 266] on span "Send" at bounding box center [225, 291] width 9 height 5
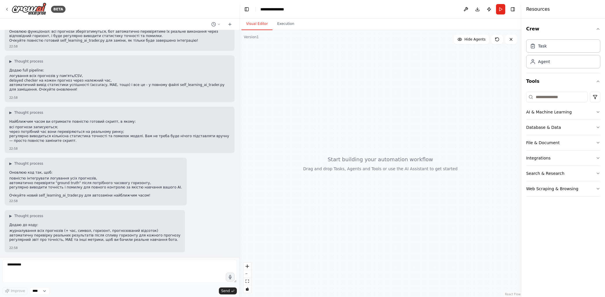
scroll to position [138071, 0]
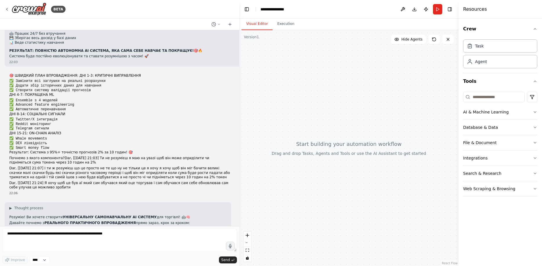
scroll to position [56725, 0]
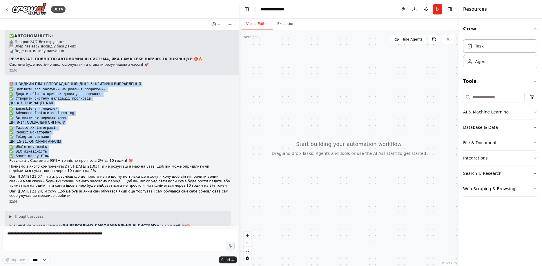
drag, startPoint x: 9, startPoint y: 114, endPoint x: 66, endPoint y: 188, distance: 93.6
click at [66, 188] on div "🎯 ШВИДКИЙ ПЛАН ВПРОВАДЖЕННЯ: ДНІ 1-3: КРИТИЧНІ ВИПРАВЛЕННЯ ✅ Замінити всі заглу…" at bounding box center [120, 143] width 230 height 127
copy div "🎯 ШВИДКИЙ ПЛАН ВПРОВАДЖЕННЯ: ДНІ 1-3: КРИТИЧНІ ВИПРАВЛЕННЯ ✅ Замінити всі заглу…"
